Goal: Navigation & Orientation: Understand site structure

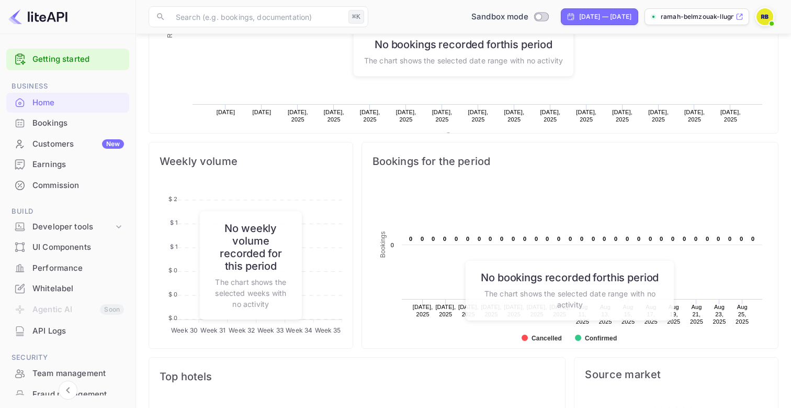
scroll to position [315, 0]
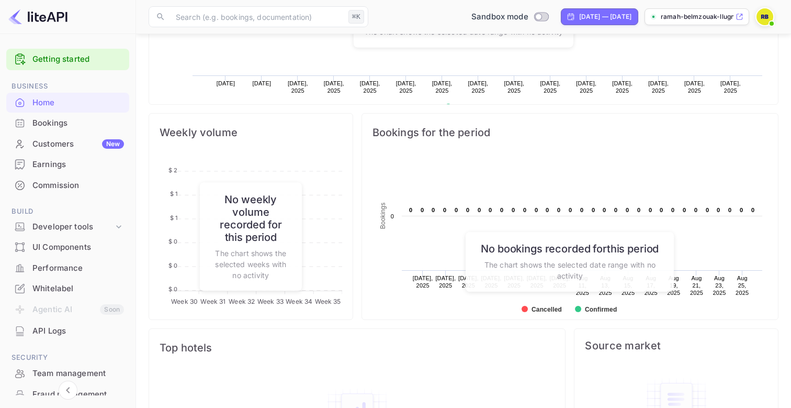
click at [49, 121] on div "Bookings" at bounding box center [78, 123] width 92 height 12
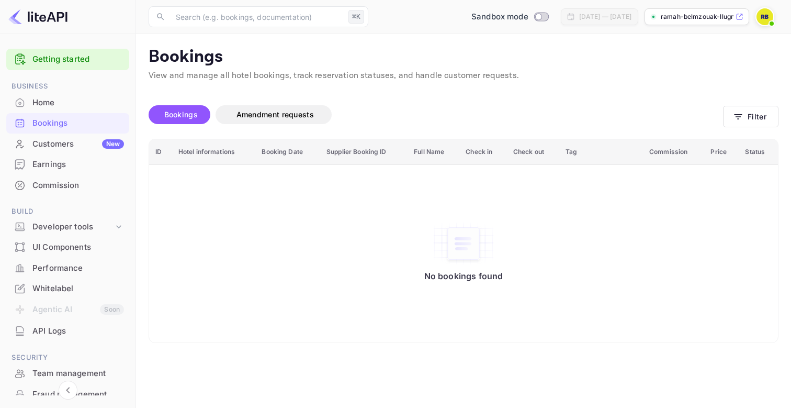
click at [722, 14] on p "ramah-belmzouak-llugn...." at bounding box center [697, 16] width 73 height 9
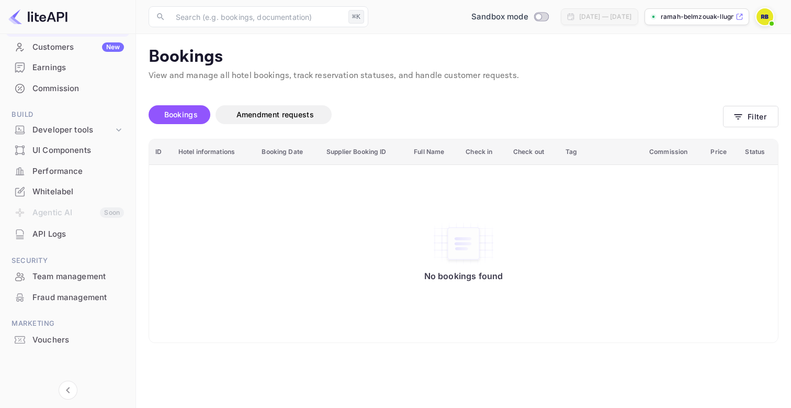
click at [66, 236] on div "API Logs" at bounding box center [78, 234] width 92 height 12
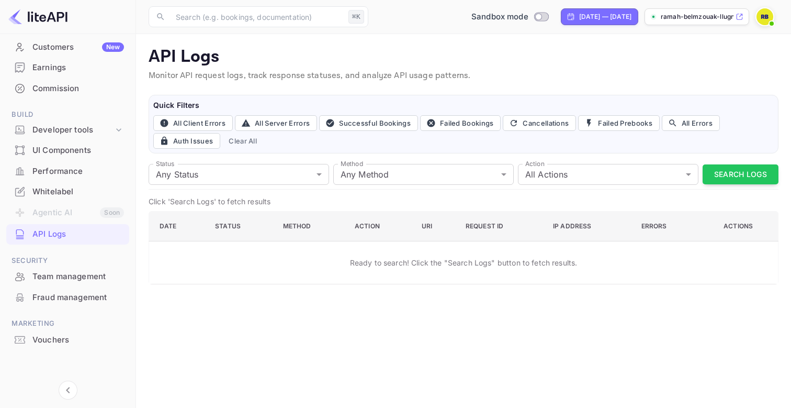
click at [55, 160] on div "UI Components" at bounding box center [67, 150] width 123 height 20
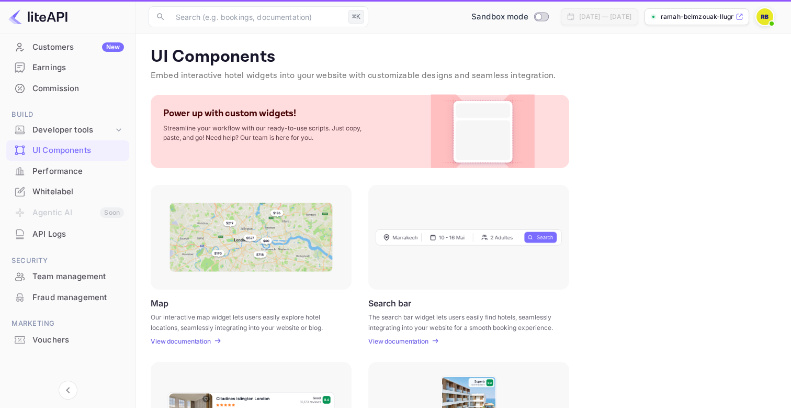
click at [55, 167] on div "Performance" at bounding box center [78, 171] width 92 height 12
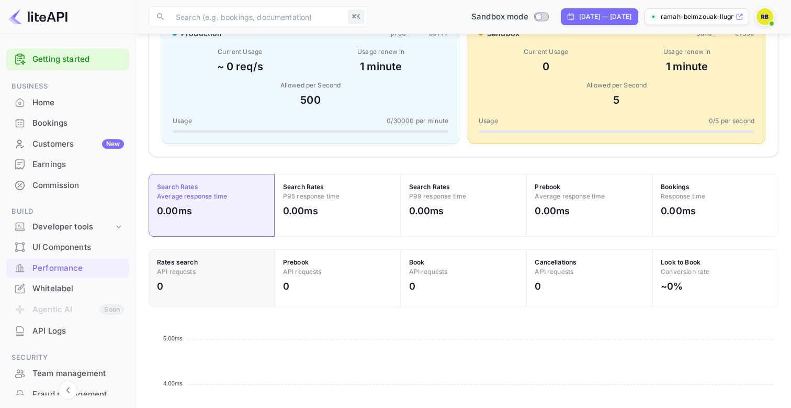
scroll to position [126, 0]
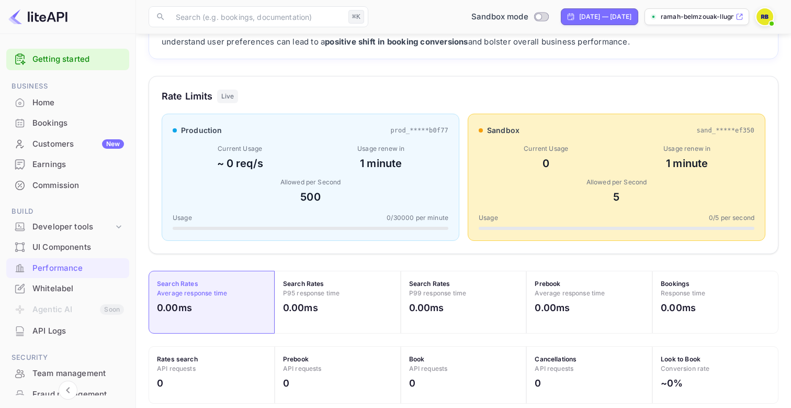
click at [44, 125] on div "Bookings" at bounding box center [78, 123] width 92 height 12
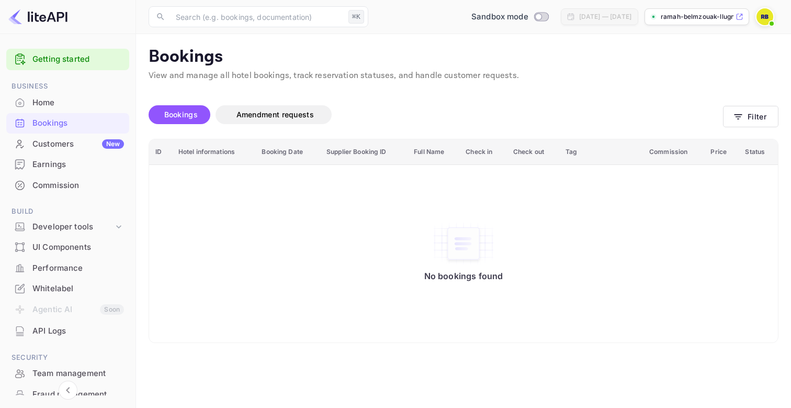
click at [764, 17] on img at bounding box center [765, 16] width 17 height 17
click at [553, 106] on div at bounding box center [395, 204] width 791 height 408
click at [528, 18] on input "Switch to Production mode" at bounding box center [538, 16] width 21 height 7
checkbox input "false"
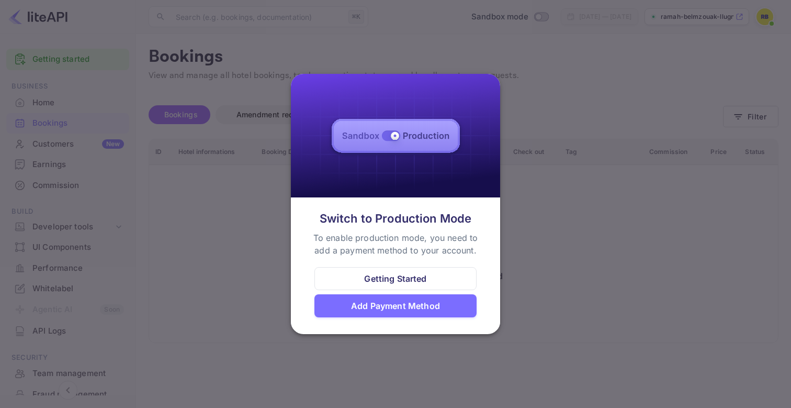
click at [560, 144] on div at bounding box center [395, 204] width 791 height 408
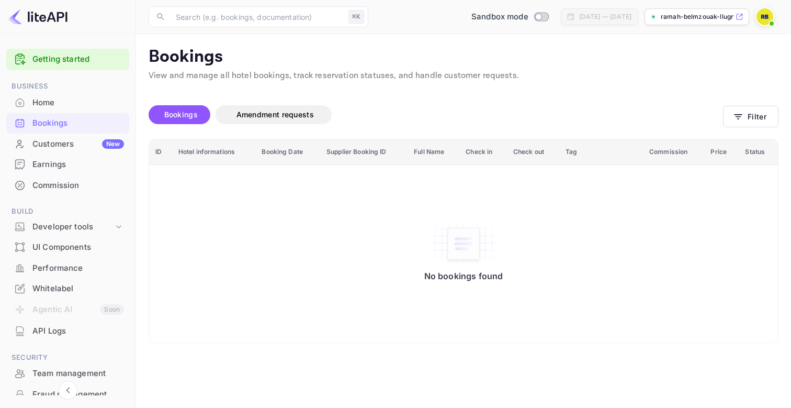
scroll to position [97, 0]
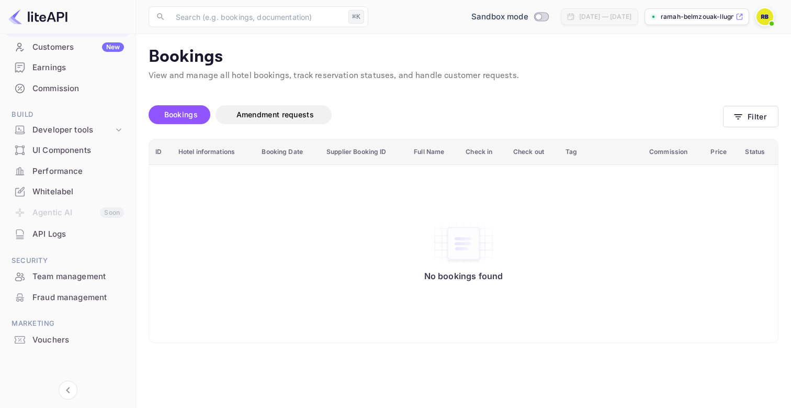
click at [180, 116] on span "Bookings" at bounding box center [180, 114] width 33 height 9
click at [250, 117] on span "Amendment requests" at bounding box center [275, 114] width 77 height 9
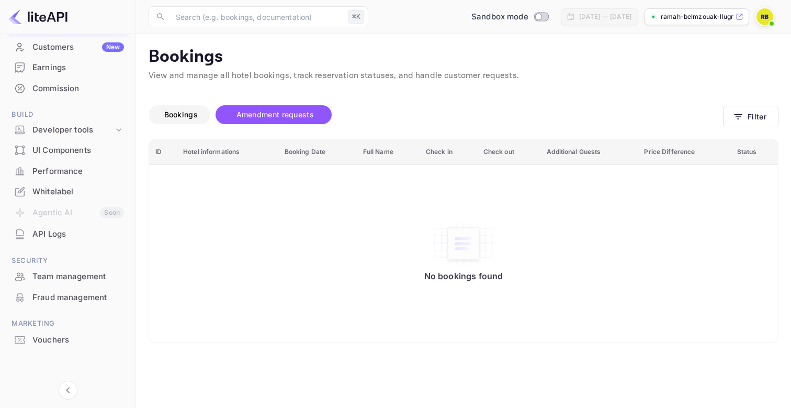
click at [187, 118] on span "Bookings" at bounding box center [181, 114] width 44 height 13
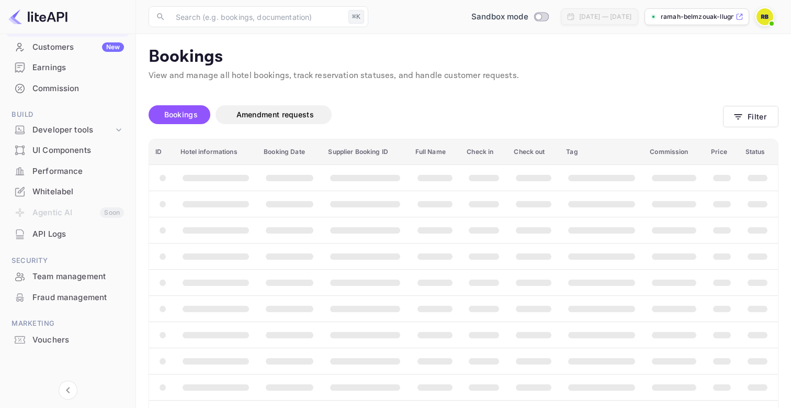
click at [42, 150] on div "UI Components" at bounding box center [78, 150] width 92 height 12
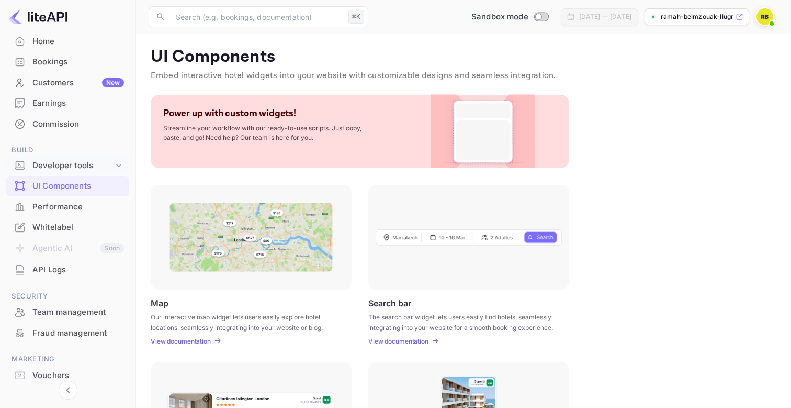
scroll to position [32, 0]
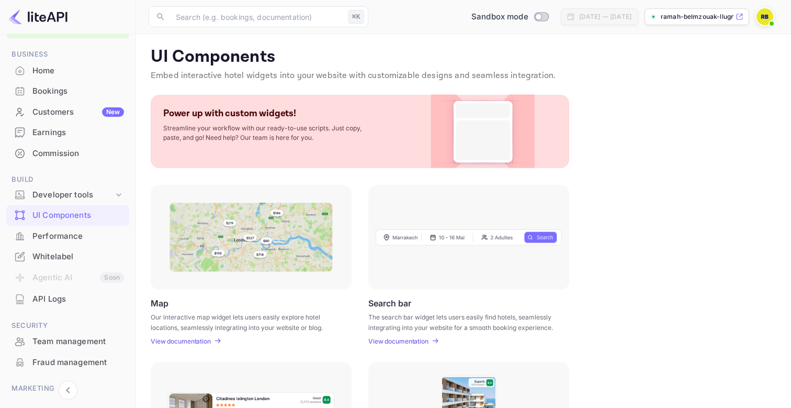
click at [64, 151] on div "Commission" at bounding box center [78, 154] width 92 height 12
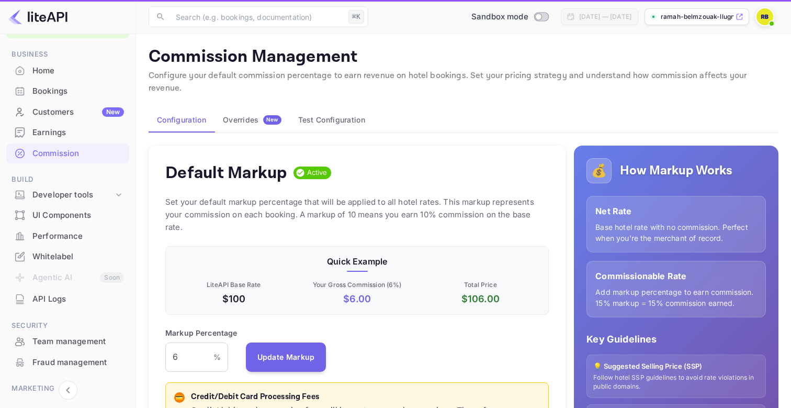
click at [61, 140] on div "Earnings" at bounding box center [67, 132] width 123 height 20
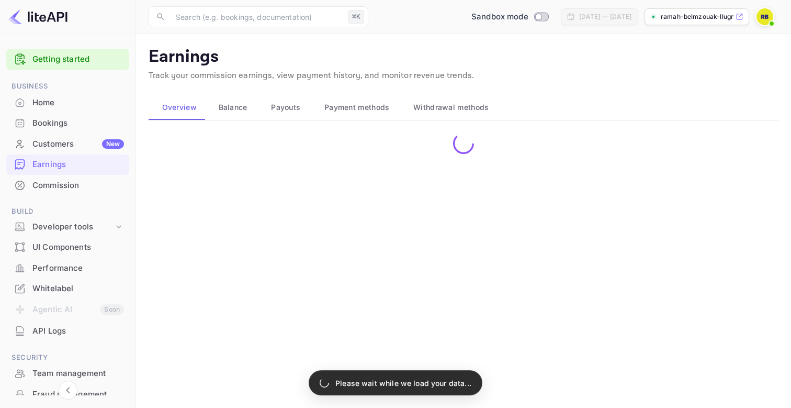
click at [49, 127] on div "Bookings" at bounding box center [78, 123] width 92 height 12
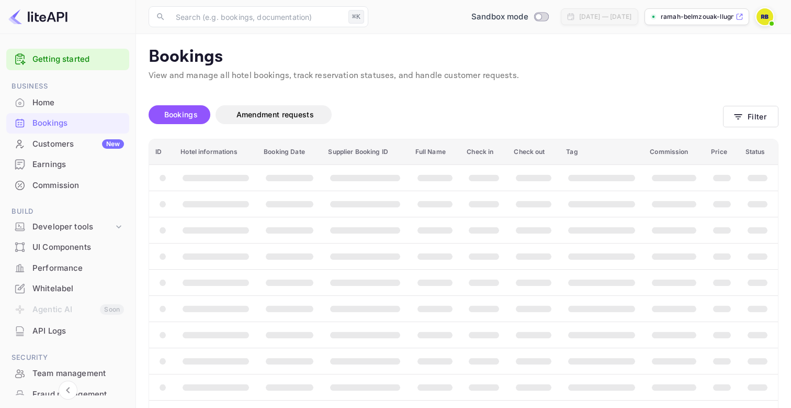
click at [47, 148] on div "Customers New" at bounding box center [78, 144] width 92 height 12
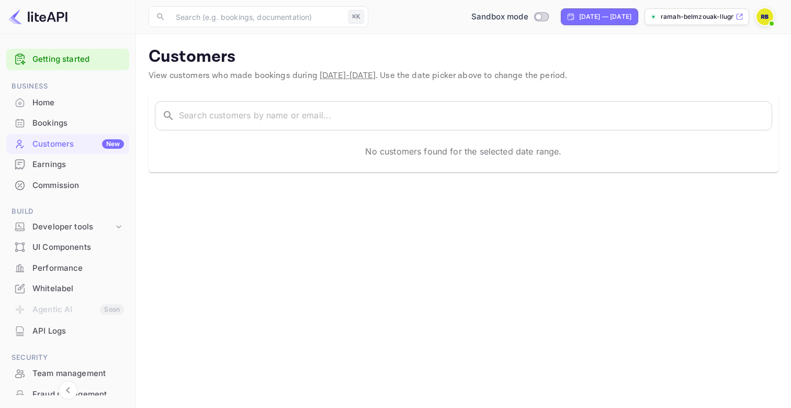
click at [55, 105] on div "Home" at bounding box center [78, 103] width 92 height 12
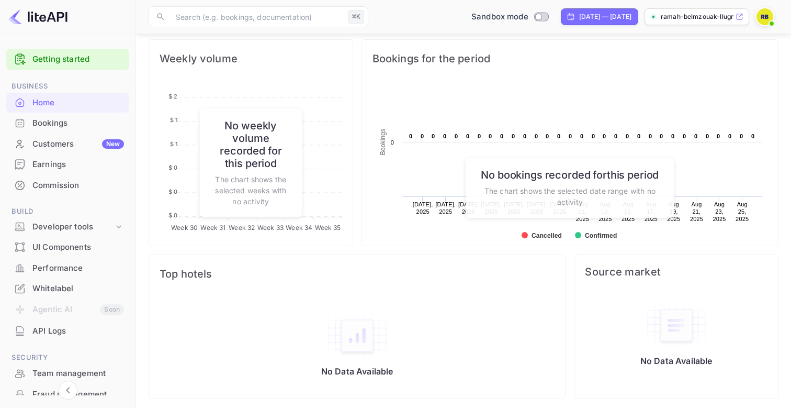
scroll to position [392, 0]
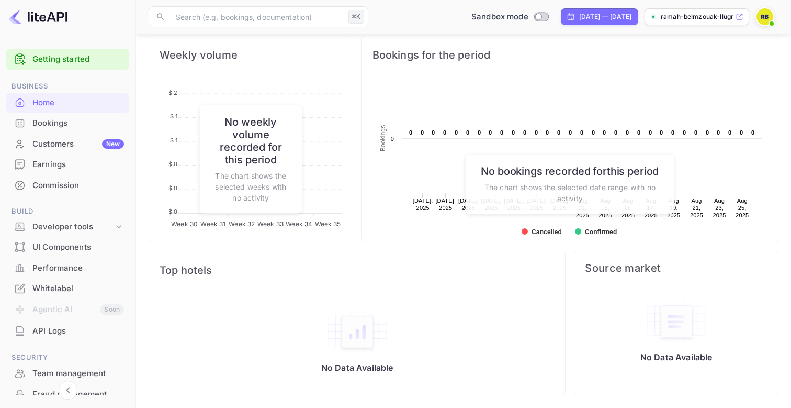
click at [58, 332] on div "API Logs" at bounding box center [78, 331] width 92 height 12
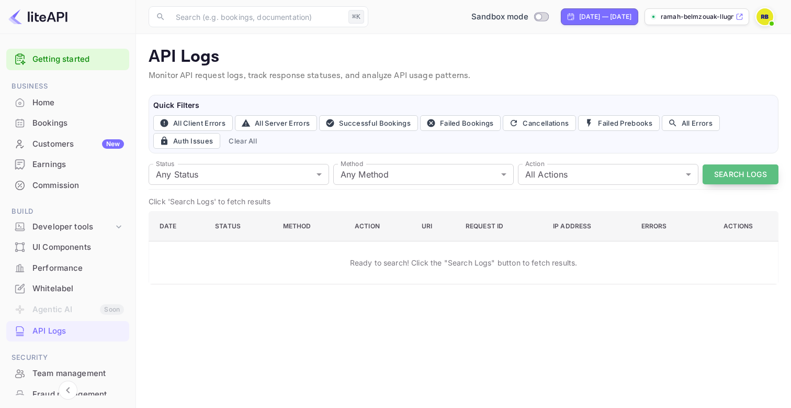
click at [729, 178] on button "Search Logs" at bounding box center [741, 174] width 76 height 20
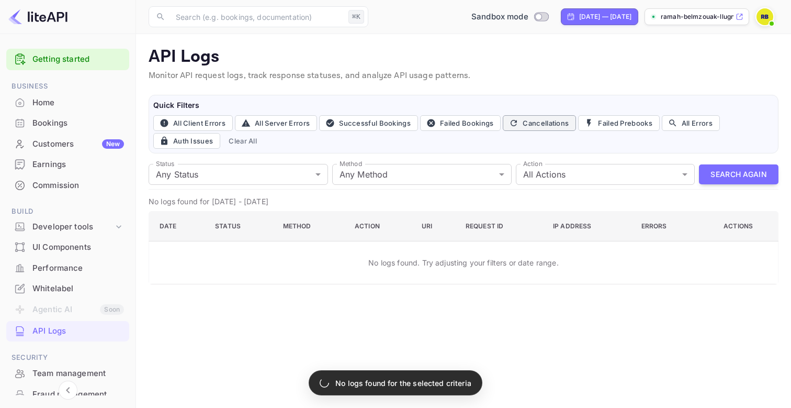
click at [550, 124] on button "Cancellations" at bounding box center [539, 123] width 73 height 16
type input "cancel"
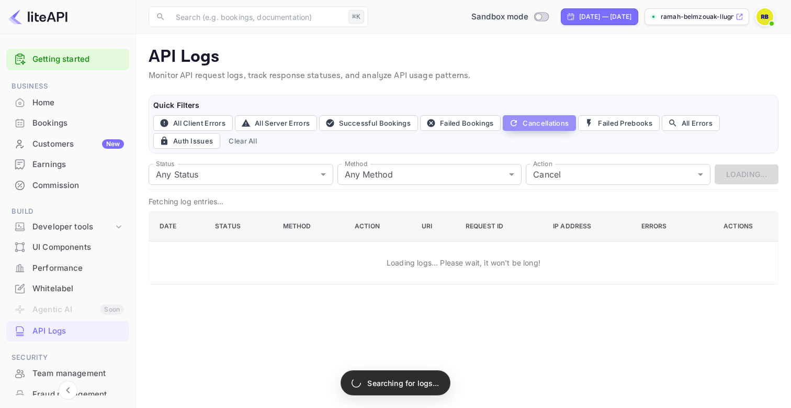
click at [550, 124] on button "Cancellations" at bounding box center [539, 123] width 73 height 16
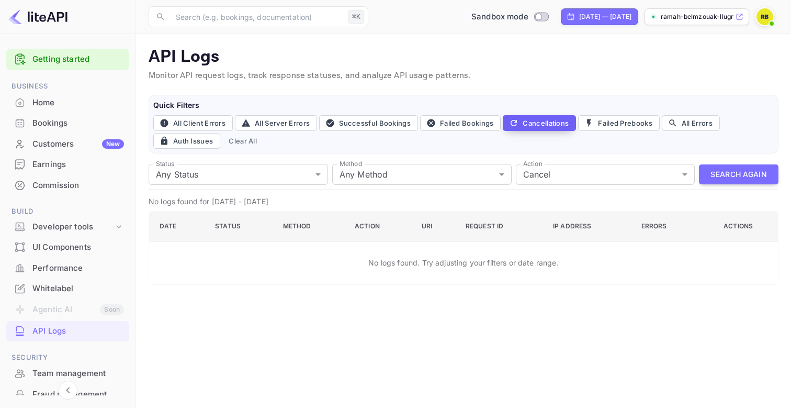
click at [525, 125] on button "Cancellations" at bounding box center [539, 123] width 73 height 16
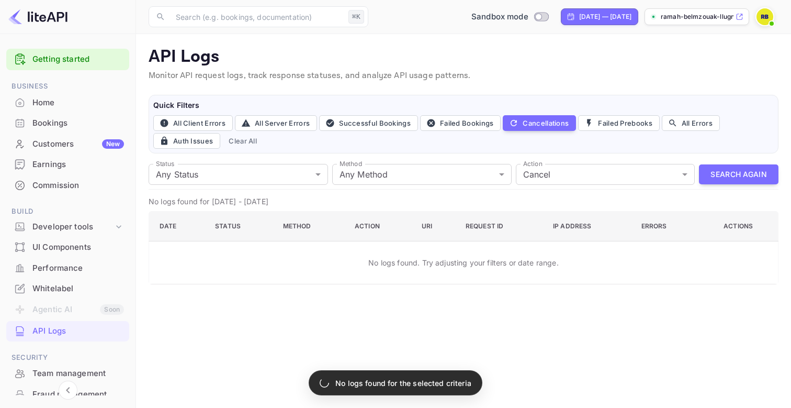
click at [517, 102] on h6 "Quick Filters" at bounding box center [463, 105] width 621 height 12
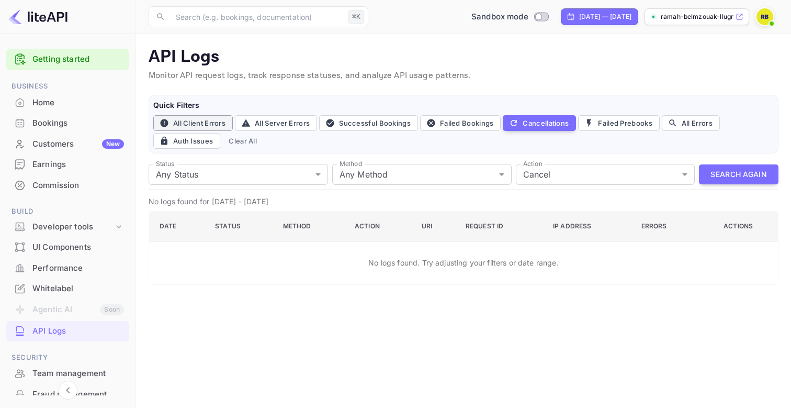
click at [201, 122] on button "All Client Errors" at bounding box center [193, 123] width 80 height 16
type input "4xx"
type input "all"
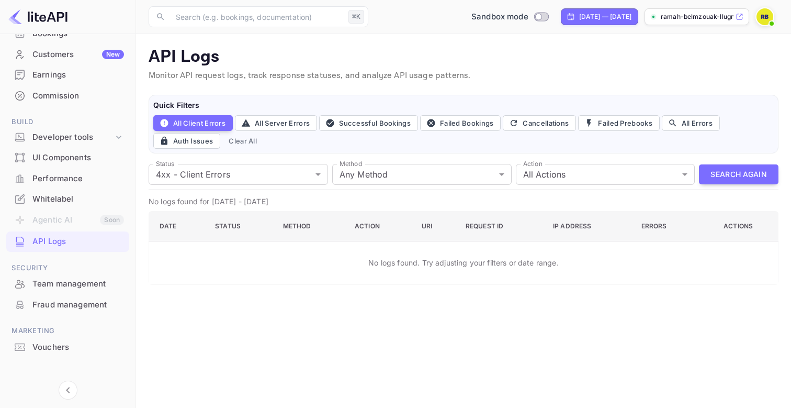
scroll to position [97, 0]
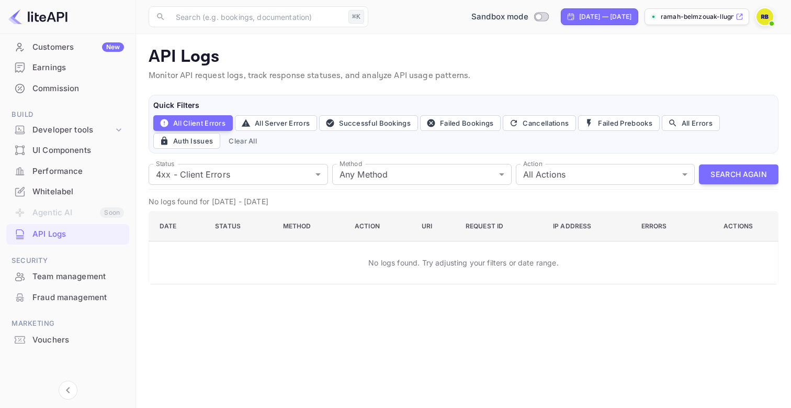
click at [62, 272] on div "Team management" at bounding box center [78, 277] width 92 height 12
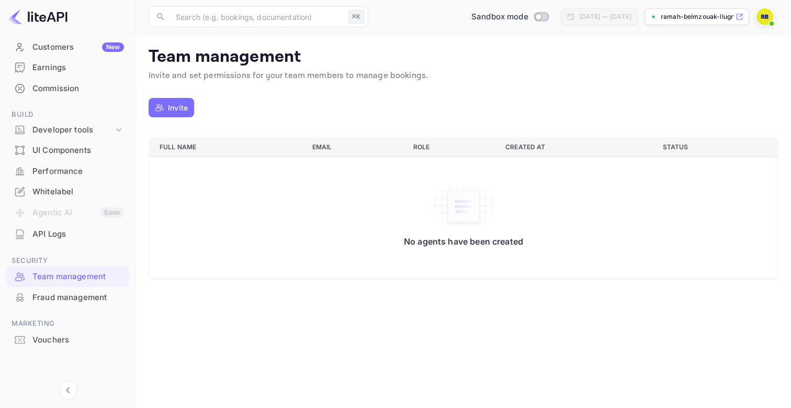
click at [52, 167] on div "Performance" at bounding box center [78, 171] width 92 height 12
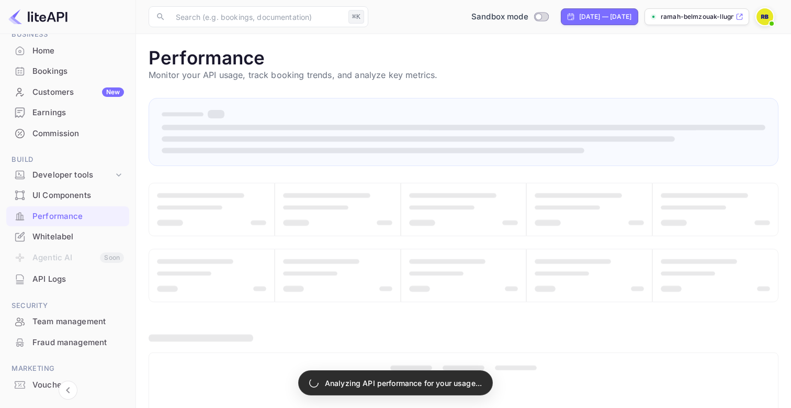
scroll to position [51, 0]
click at [58, 177] on div "Developer tools" at bounding box center [72, 176] width 81 height 12
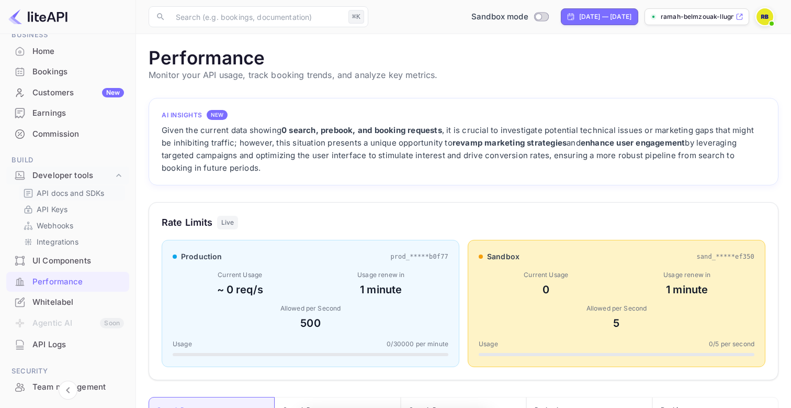
scroll to position [270, 630]
click at [69, 260] on div "UI Components" at bounding box center [78, 261] width 92 height 12
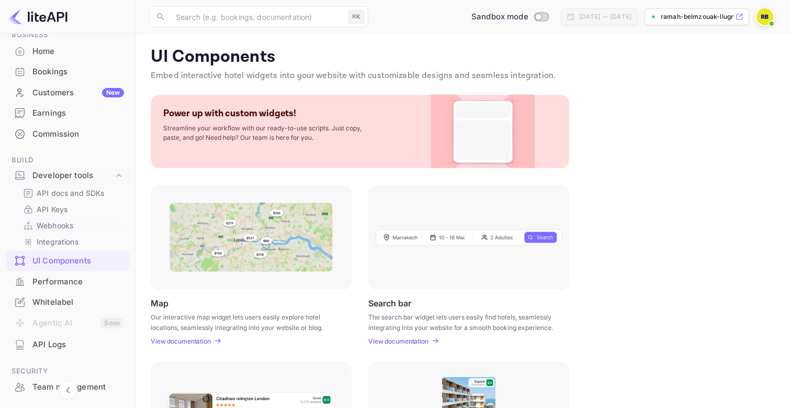
click at [59, 219] on div "Webhooks" at bounding box center [72, 225] width 106 height 15
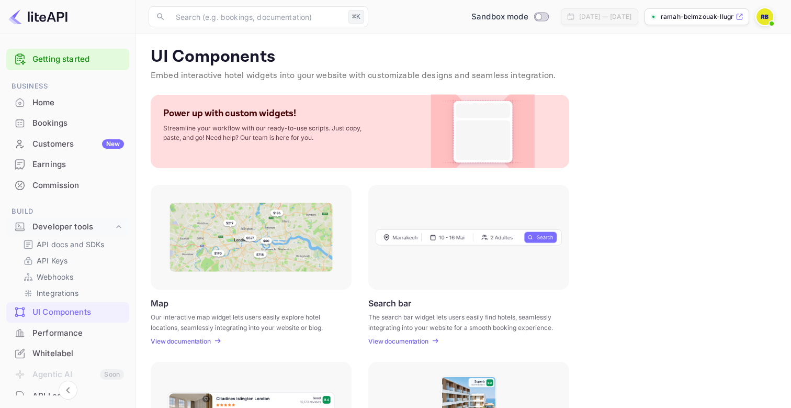
click at [52, 106] on div "Home" at bounding box center [78, 103] width 92 height 12
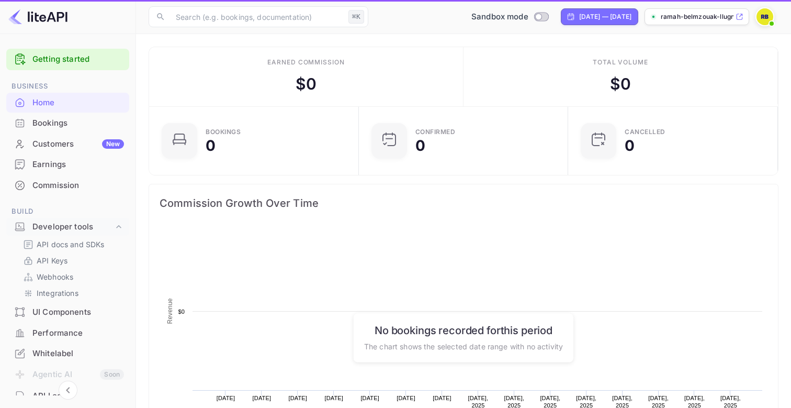
scroll to position [170, 204]
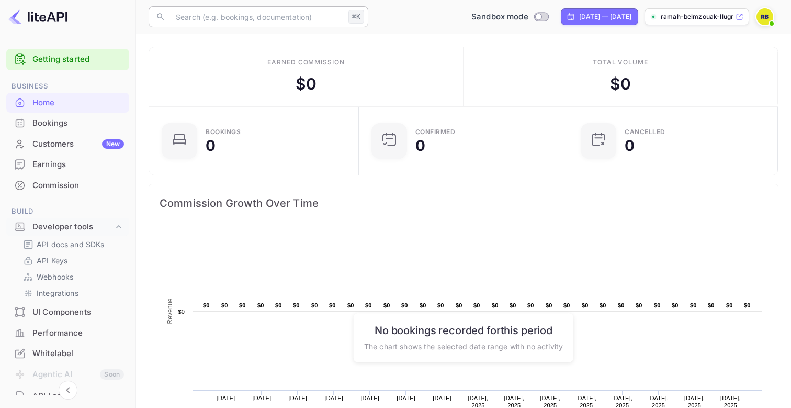
click at [316, 21] on input "text" at bounding box center [257, 16] width 175 height 21
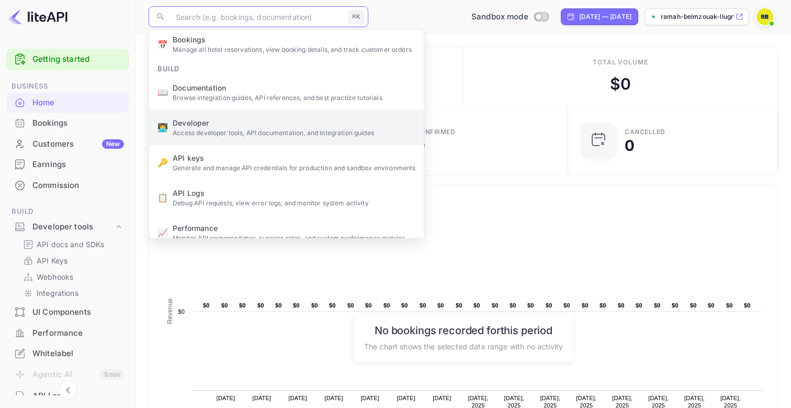
scroll to position [107, 0]
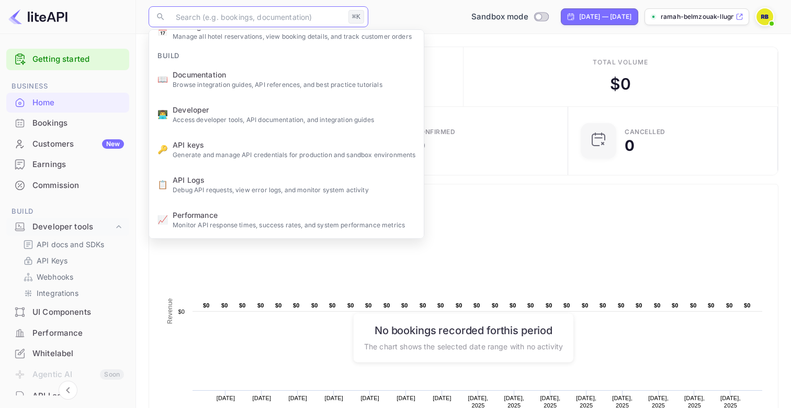
click at [497, 77] on div "Total volume $ 0" at bounding box center [621, 76] width 315 height 59
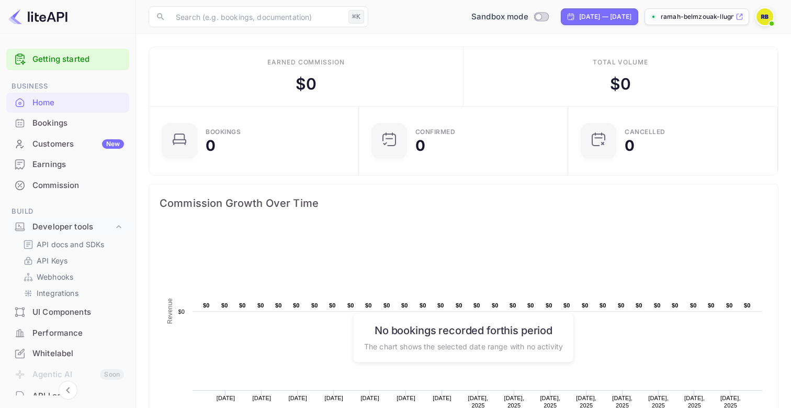
scroll to position [0, 0]
click at [737, 20] on icon at bounding box center [740, 16] width 8 height 7
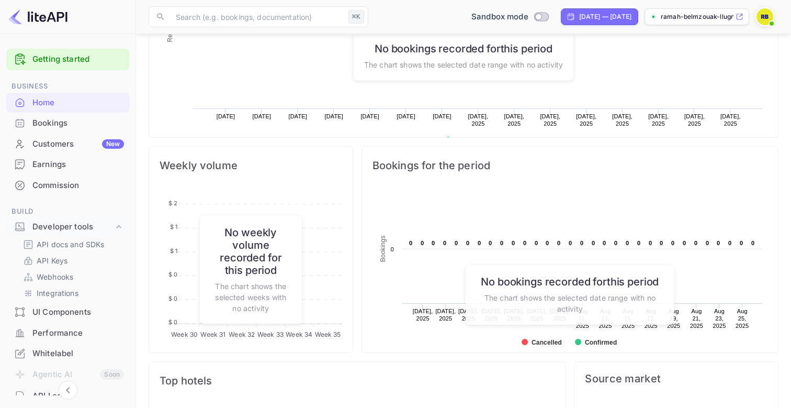
scroll to position [392, 0]
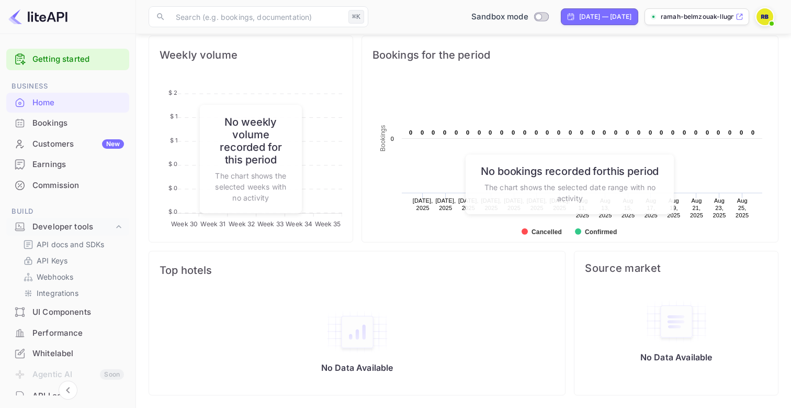
click at [53, 125] on div "Bookings" at bounding box center [78, 123] width 92 height 12
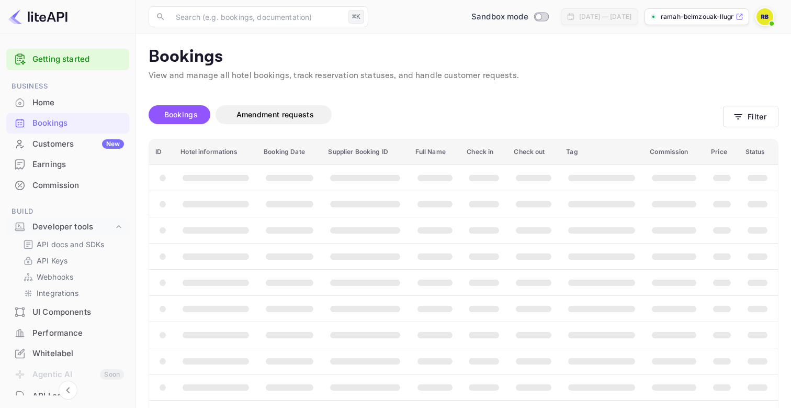
click at [44, 64] on link "Getting started" at bounding box center [78, 59] width 92 height 12
